Goal: Information Seeking & Learning: Learn about a topic

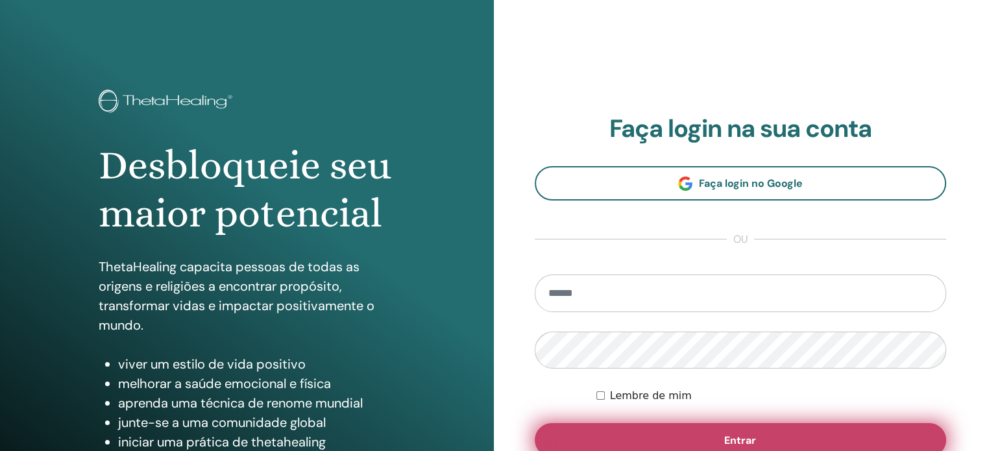
type input "**********"
click at [642, 430] on button "Entrar" at bounding box center [741, 440] width 412 height 34
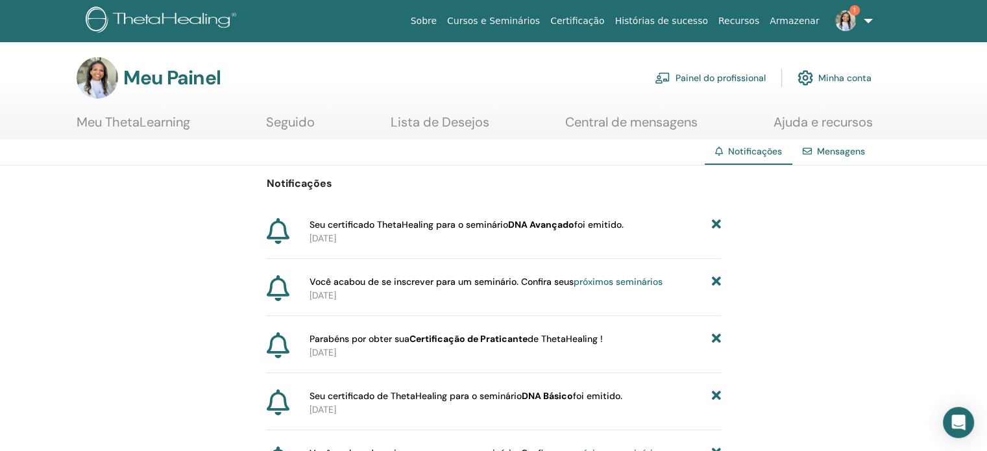
click at [366, 234] on p "2025-08-15" at bounding box center [514, 239] width 411 height 14
click at [361, 224] on font "Seu certificado ThetaHealing para o seminário" at bounding box center [408, 225] width 199 height 12
click at [289, 224] on div at bounding box center [286, 231] width 38 height 27
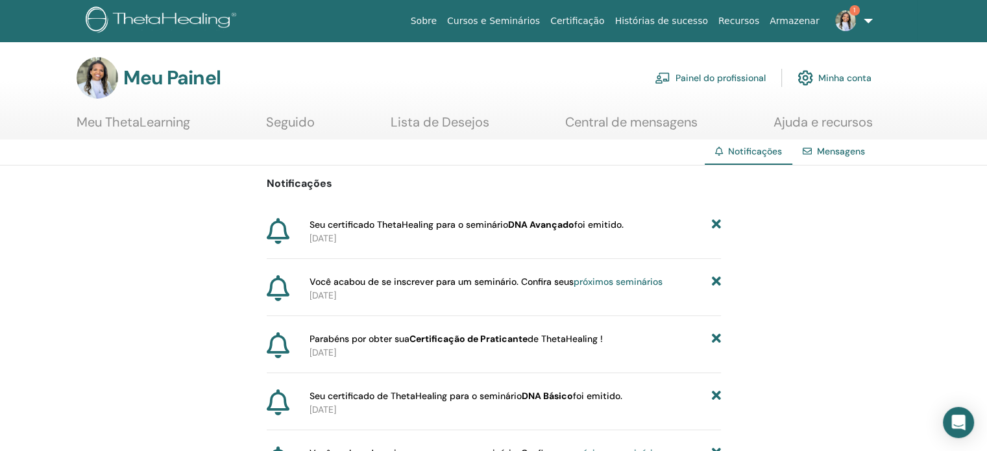
click at [281, 223] on icon at bounding box center [278, 231] width 23 height 26
click at [624, 221] on font "foi emitido." at bounding box center [598, 225] width 49 height 12
click at [147, 119] on font "Meu ThetaLearning" at bounding box center [134, 122] width 114 height 17
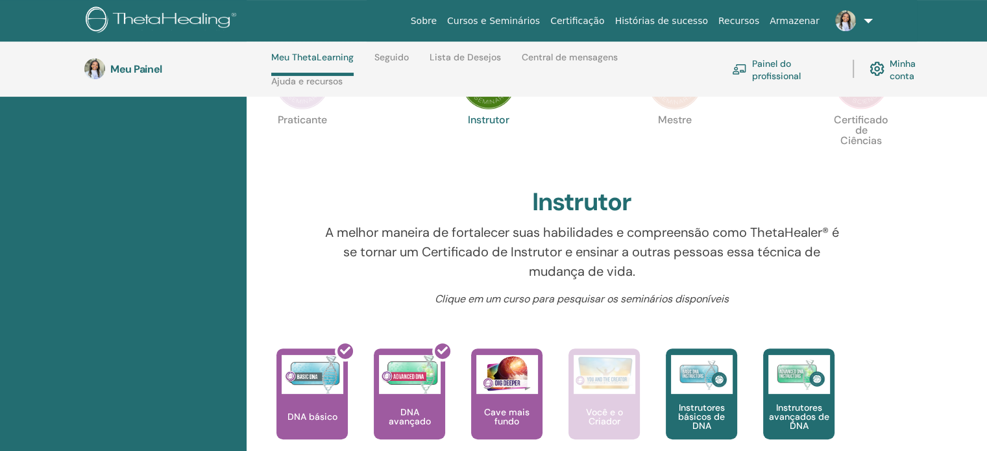
scroll to position [444, 0]
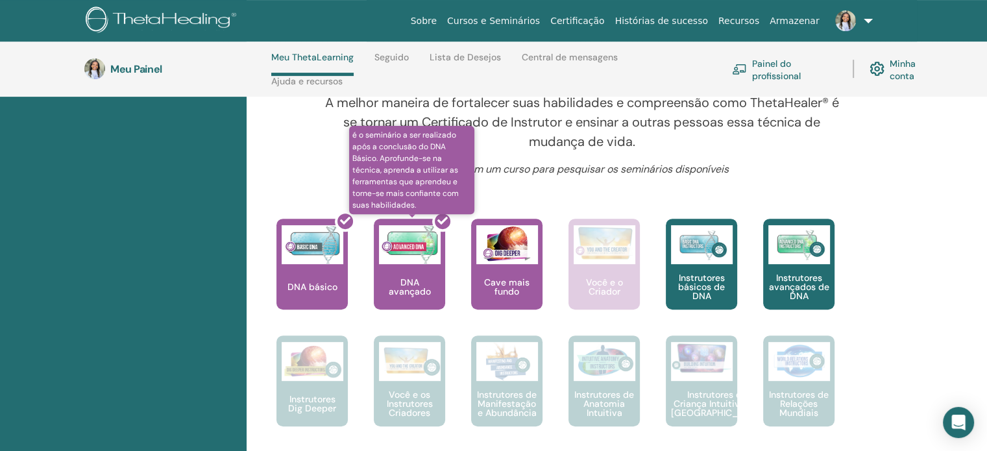
click at [412, 300] on div at bounding box center [417, 269] width 71 height 117
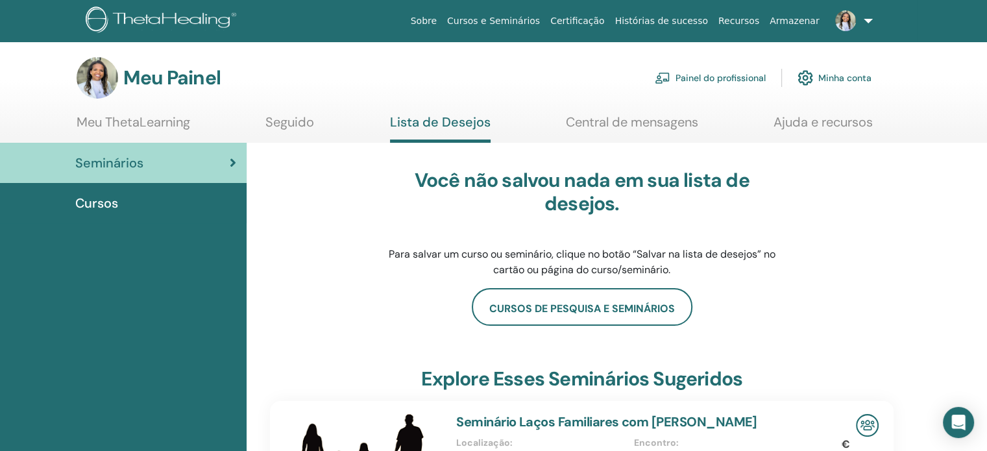
click at [653, 134] on link "Central de mensagens" at bounding box center [632, 126] width 132 height 25
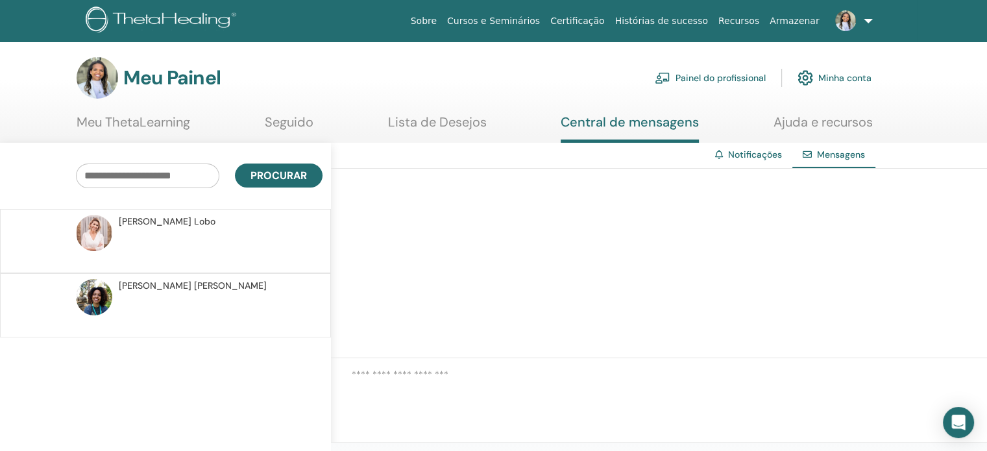
click at [206, 236] on p at bounding box center [213, 247] width 188 height 39
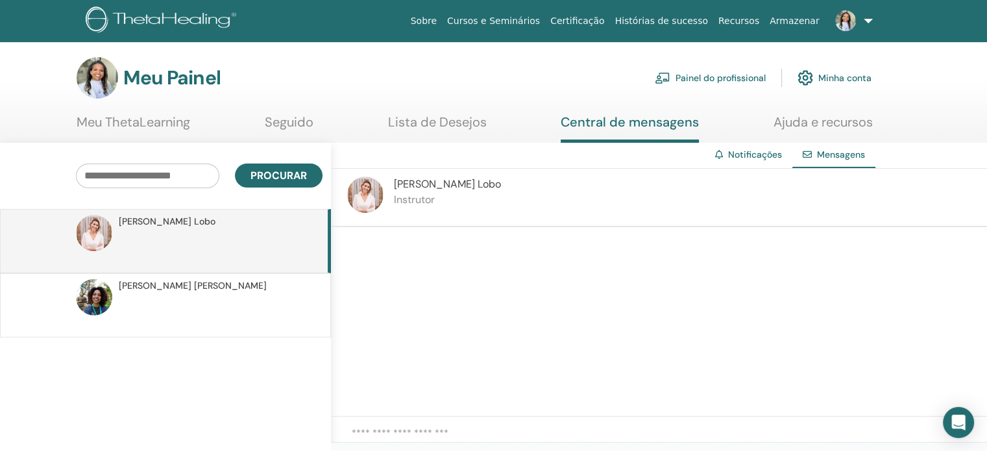
click at [171, 297] on p at bounding box center [213, 312] width 188 height 39
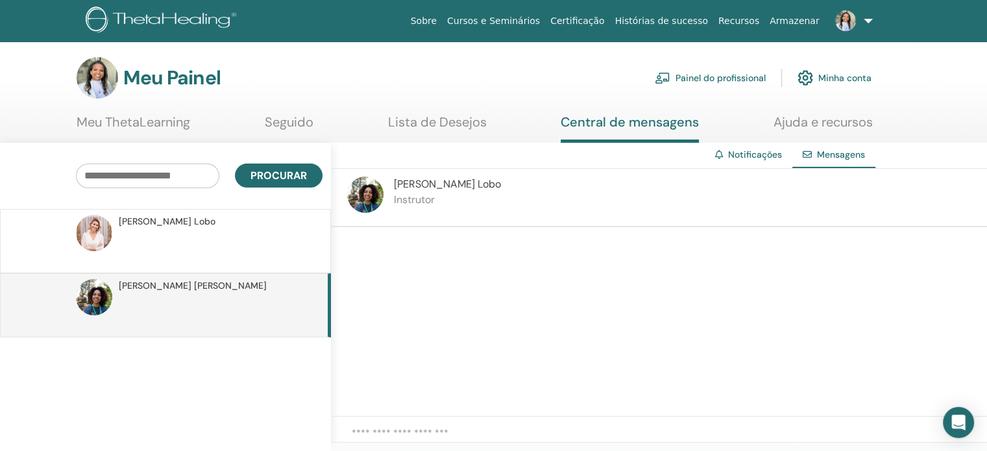
click at [145, 119] on font "Meu ThetaLearning" at bounding box center [134, 122] width 114 height 17
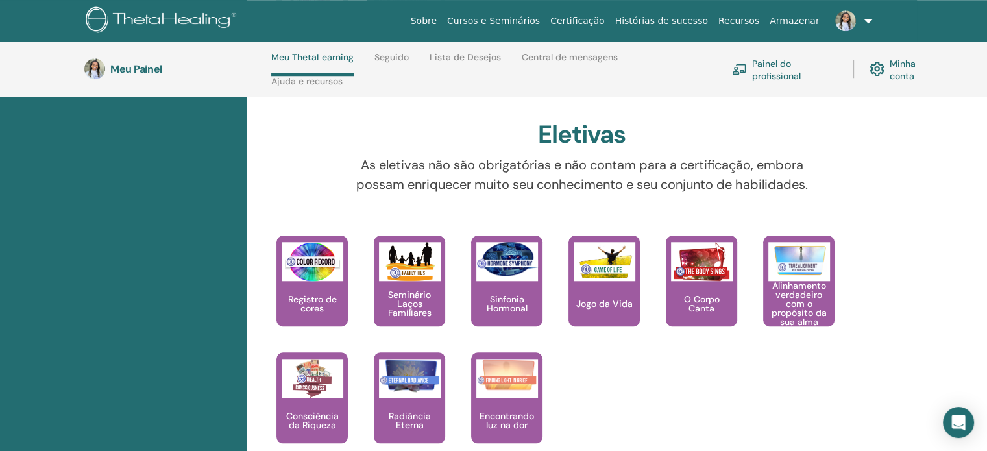
scroll to position [1222, 0]
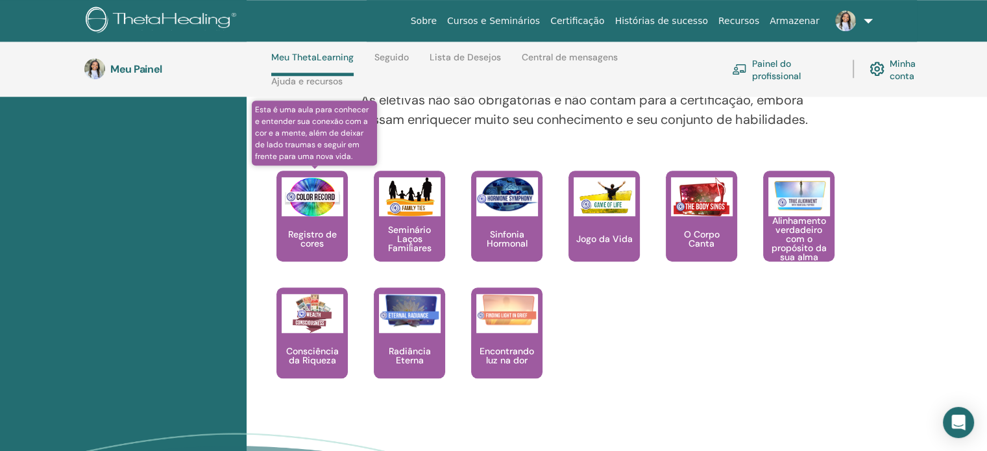
click at [321, 261] on div "Registro de cores" at bounding box center [311, 216] width 71 height 91
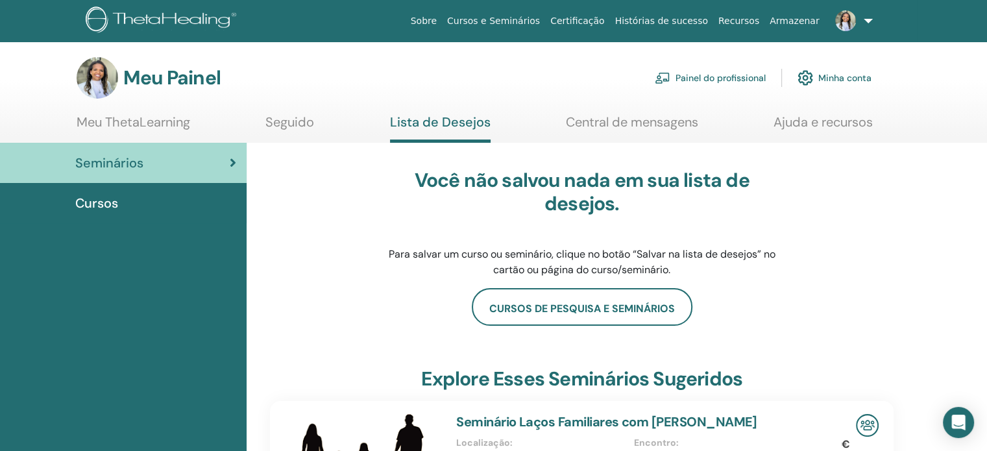
click at [869, 21] on link at bounding box center [851, 21] width 53 height 42
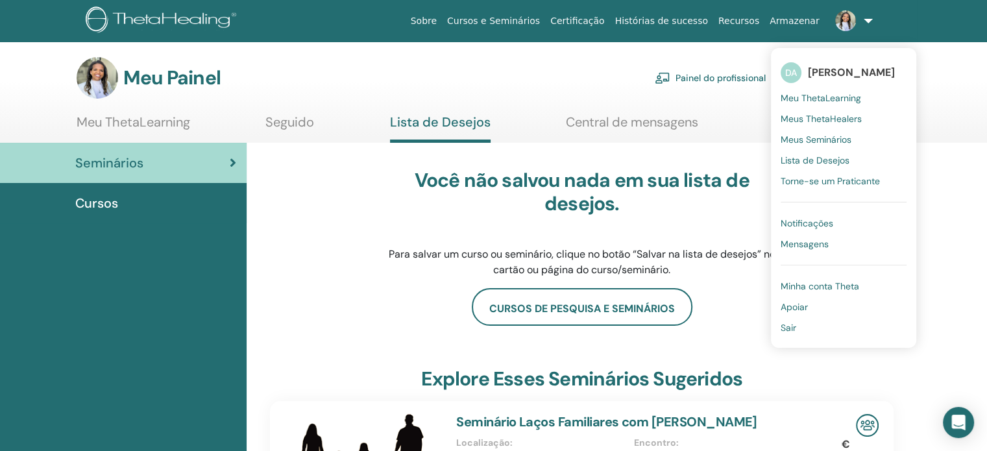
click at [807, 215] on link "Notificações" at bounding box center [844, 223] width 126 height 21
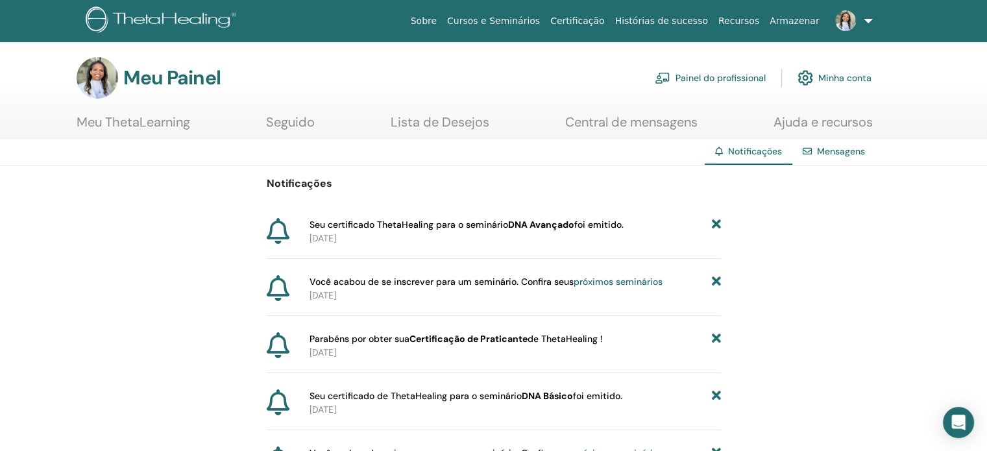
click at [276, 230] on icon at bounding box center [278, 231] width 23 height 26
click at [336, 241] on font "[DATE]" at bounding box center [322, 238] width 27 height 12
click at [541, 220] on font "DNA Avançado" at bounding box center [541, 225] width 66 height 12
click at [519, 224] on font "DNA Avançado" at bounding box center [541, 225] width 66 height 12
click at [145, 125] on font "Meu ThetaLearning" at bounding box center [134, 122] width 114 height 17
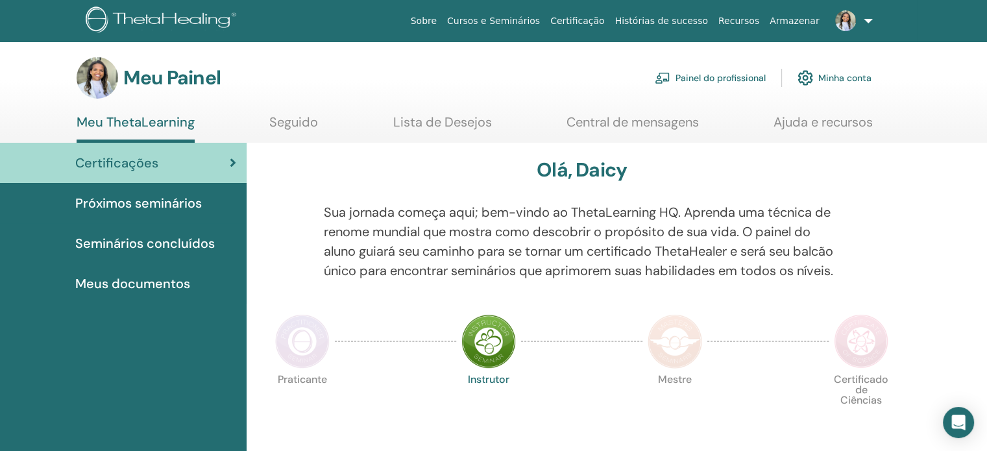
click at [604, 23] on font "Certificação" at bounding box center [577, 21] width 54 height 10
